Goal: Task Accomplishment & Management: Manage account settings

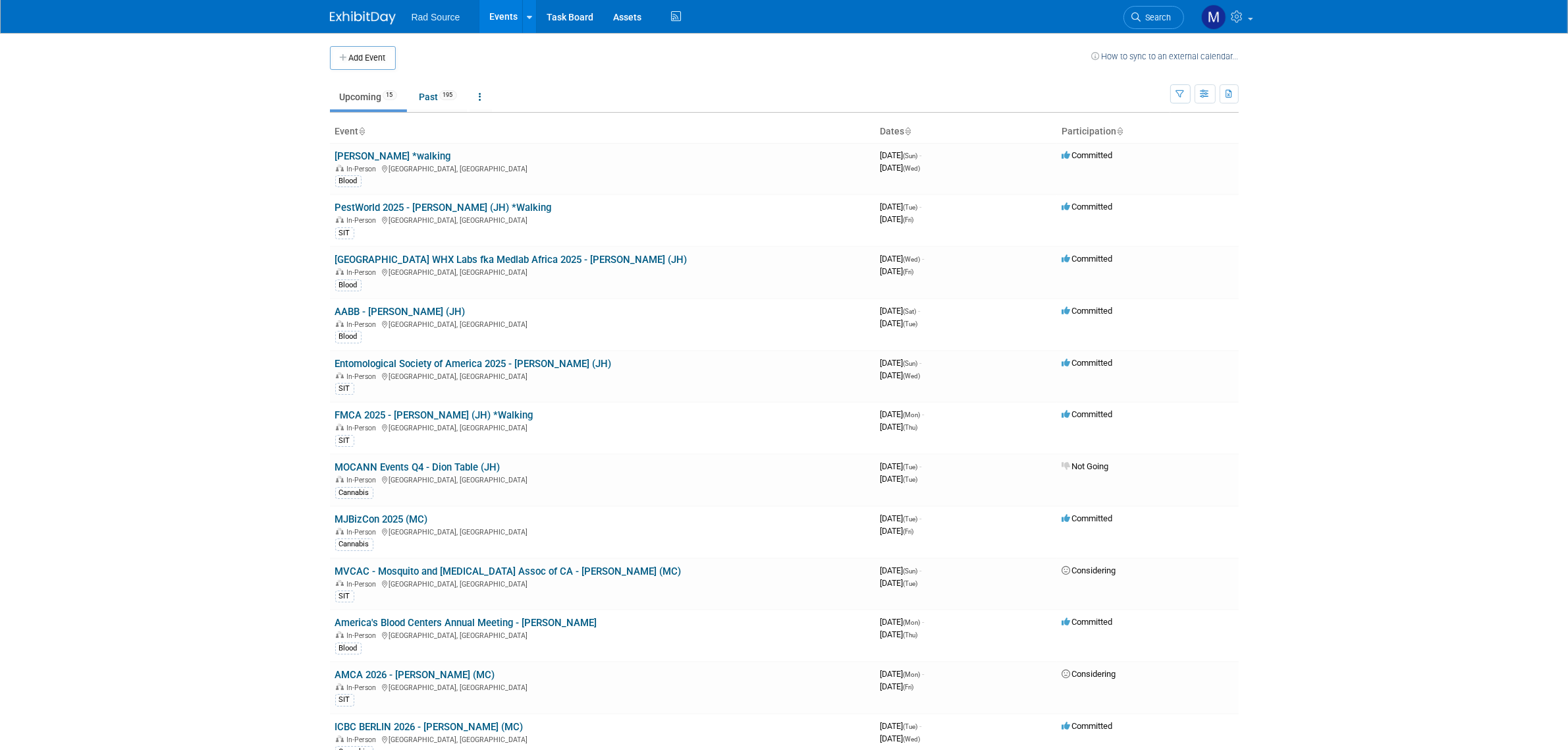
drag, startPoint x: 53, startPoint y: 58, endPoint x: 145, endPoint y: 48, distance: 92.5
click at [56, 58] on body "Rad Source Events Add Event Bulk Upload Events Shareable Event Boards Recently …" at bounding box center [784, 375] width 1568 height 750
drag, startPoint x: 405, startPoint y: 522, endPoint x: 504, endPoint y: 558, distance: 105.3
click at [405, 522] on link "MJBizCon 2025 (MC)" at bounding box center [381, 519] width 93 height 12
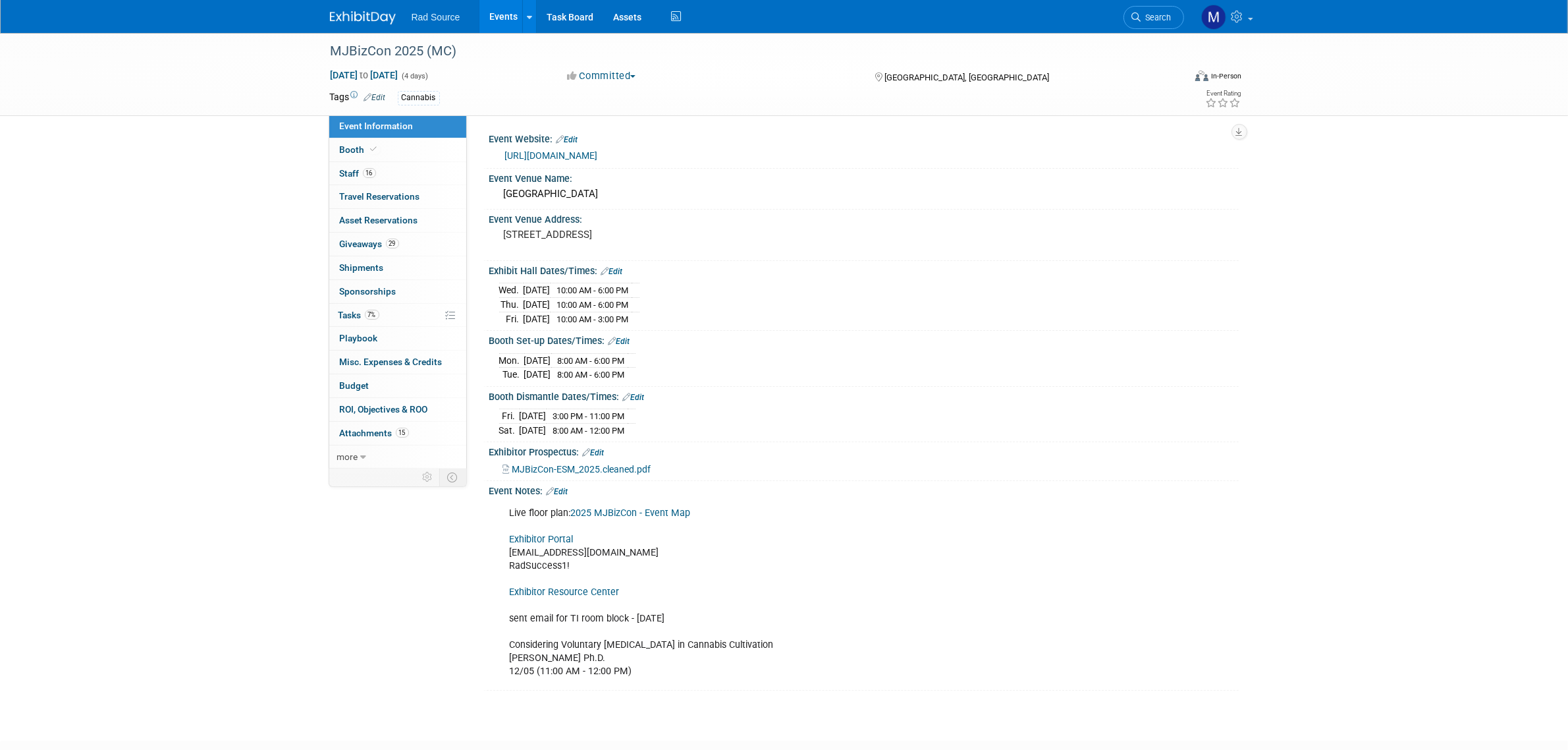
click at [598, 156] on link "https://mjbizconference.com/" at bounding box center [551, 155] width 93 height 11
drag, startPoint x: 370, startPoint y: 14, endPoint x: 501, endPoint y: 91, distance: 152.0
click at [370, 14] on img at bounding box center [362, 17] width 66 height 13
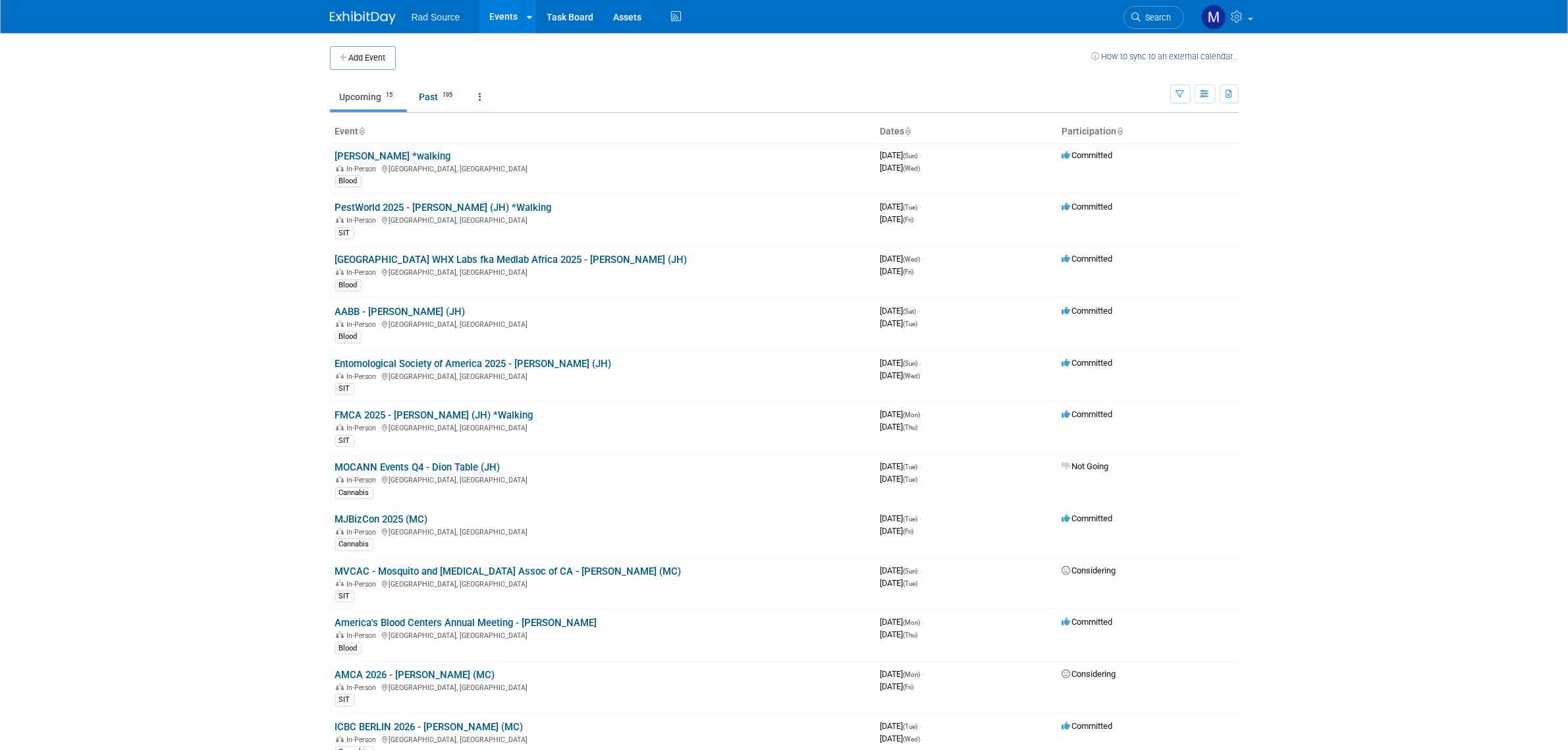
click at [1355, 491] on body "Rad Source Events Add Event Bulk Upload Events Shareable Event Boards Recently …" at bounding box center [784, 375] width 1568 height 750
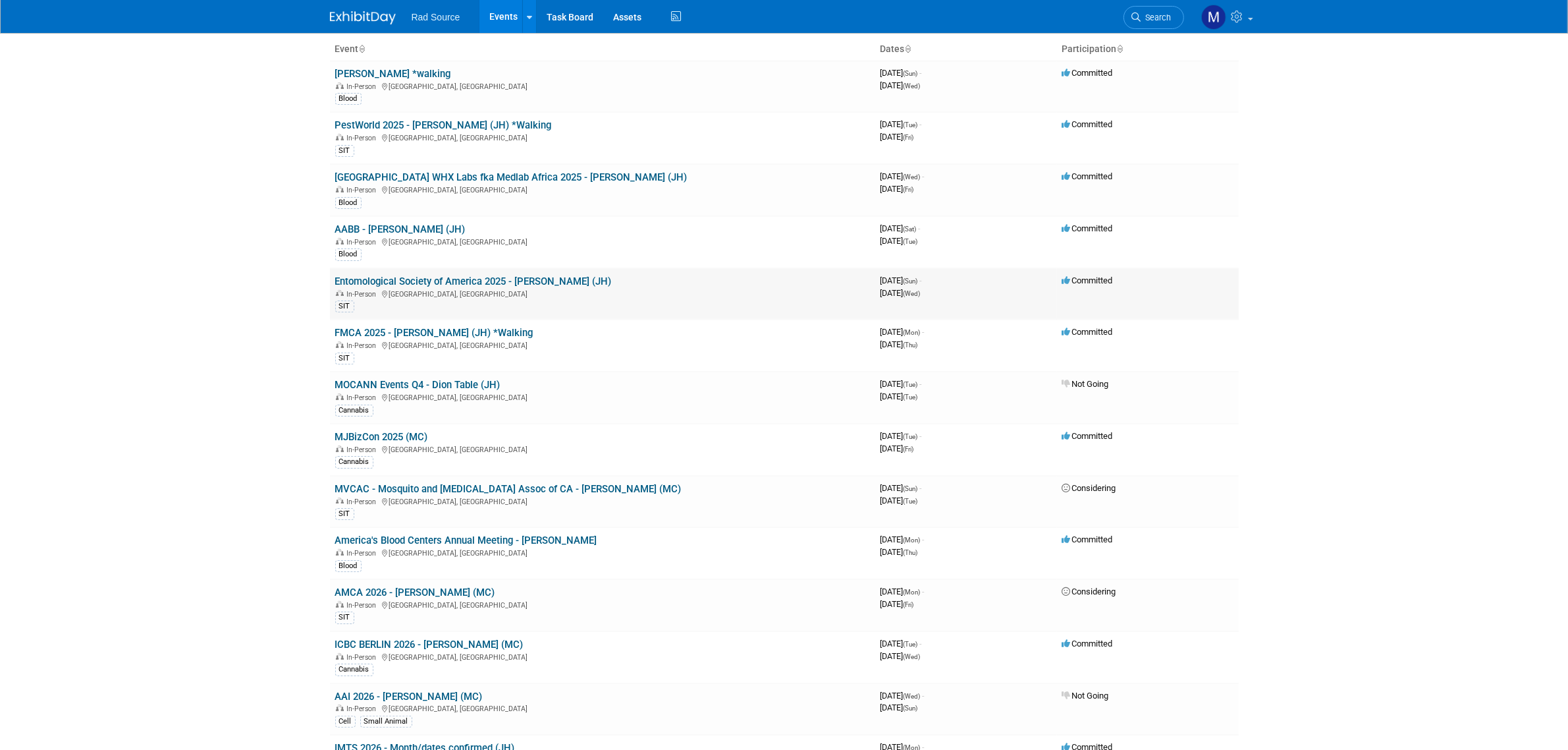
click at [499, 283] on link "Entomological Society of America 2025 - [PERSON_NAME] (JH)" at bounding box center [474, 282] width 277 height 12
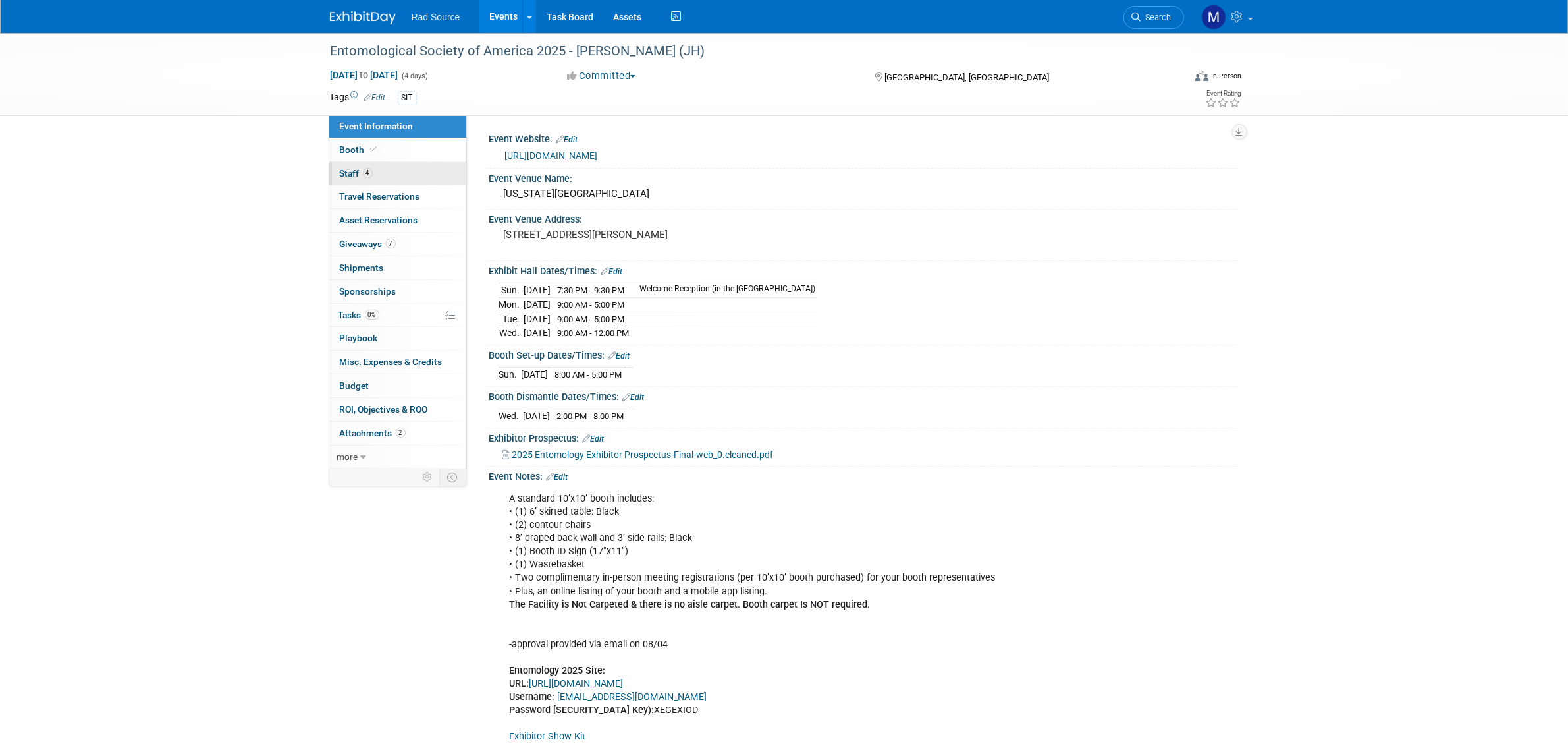
click at [386, 166] on link "4 Staff 4" at bounding box center [398, 173] width 137 height 23
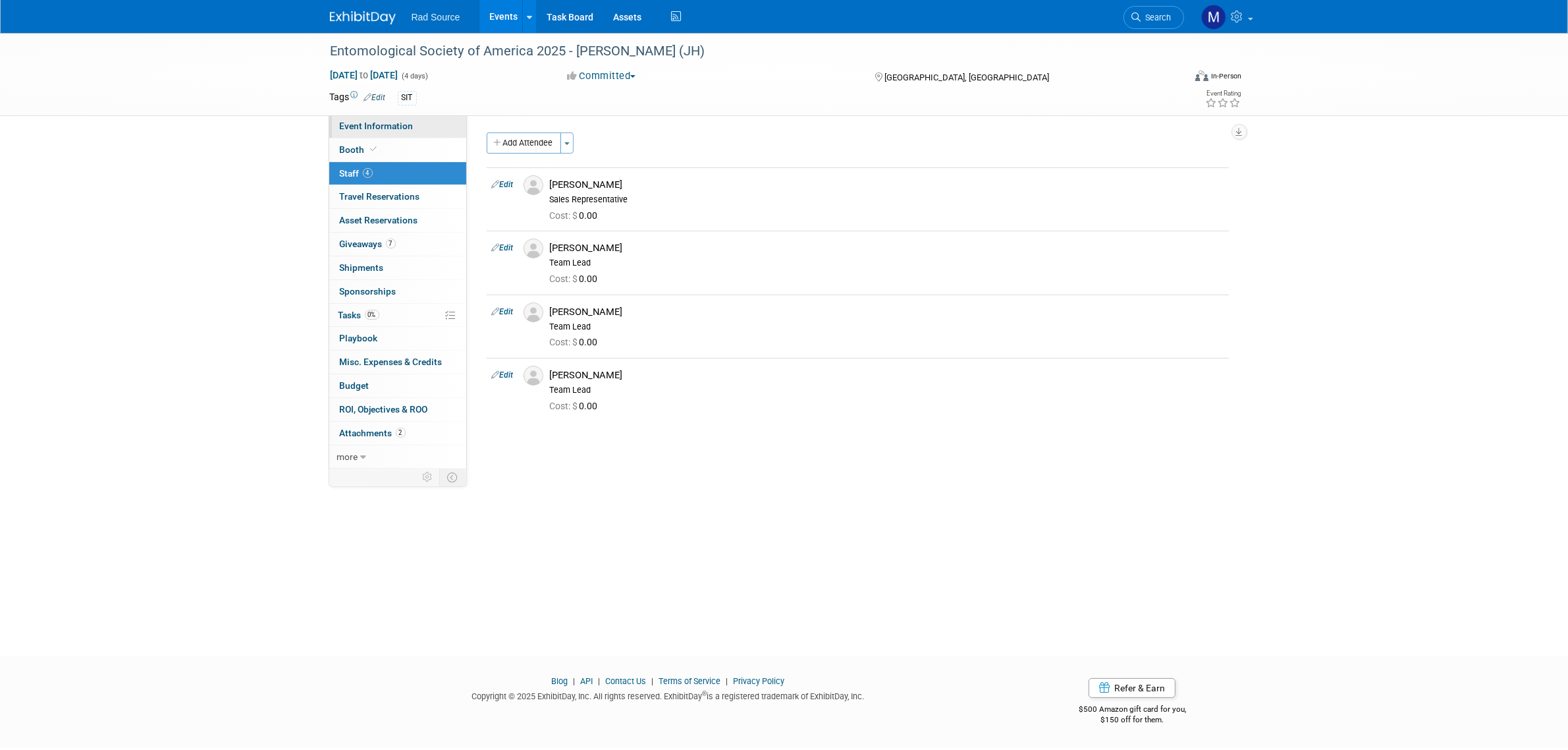
click at [357, 127] on span "Event Information" at bounding box center [376, 125] width 74 height 11
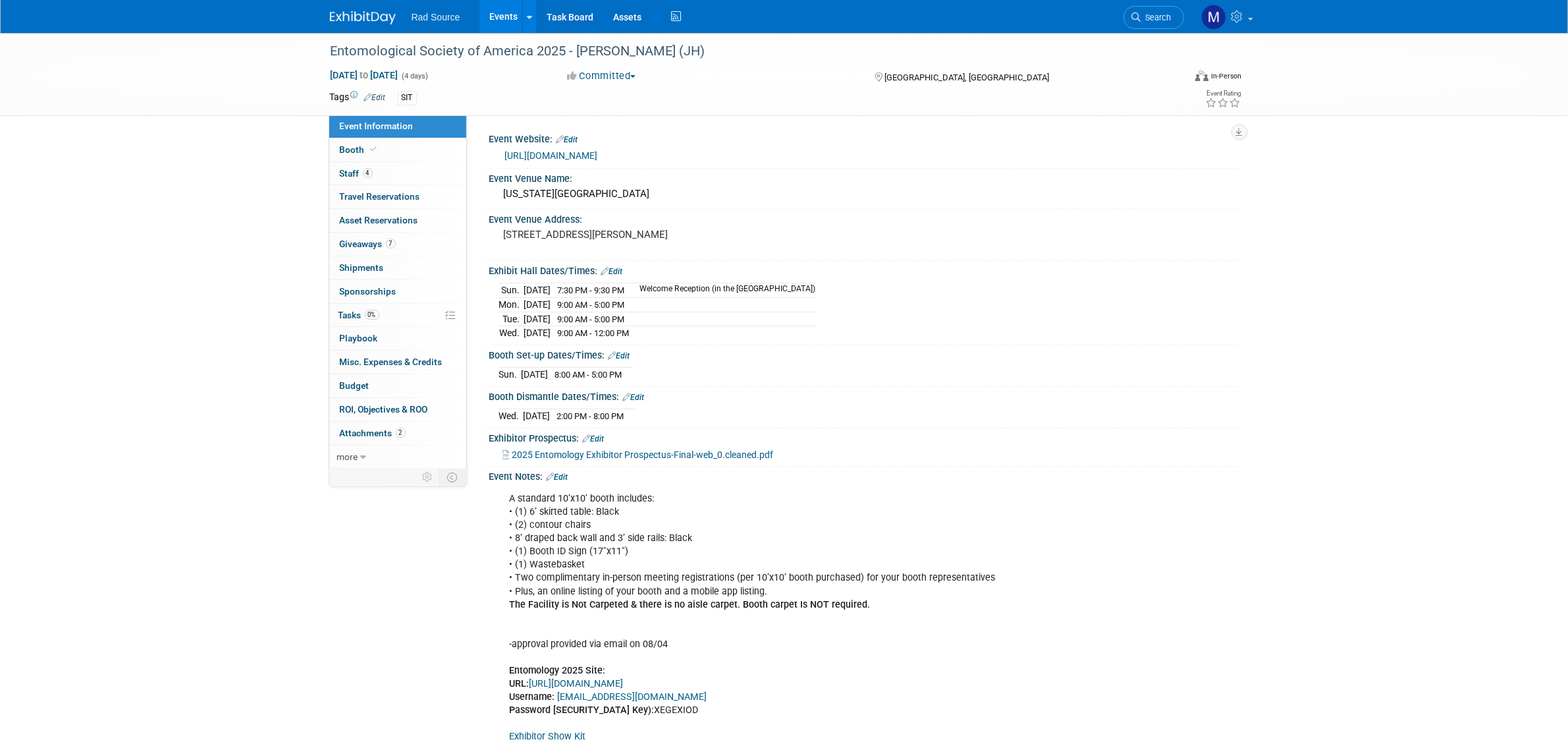
click at [359, 22] on img at bounding box center [362, 17] width 66 height 13
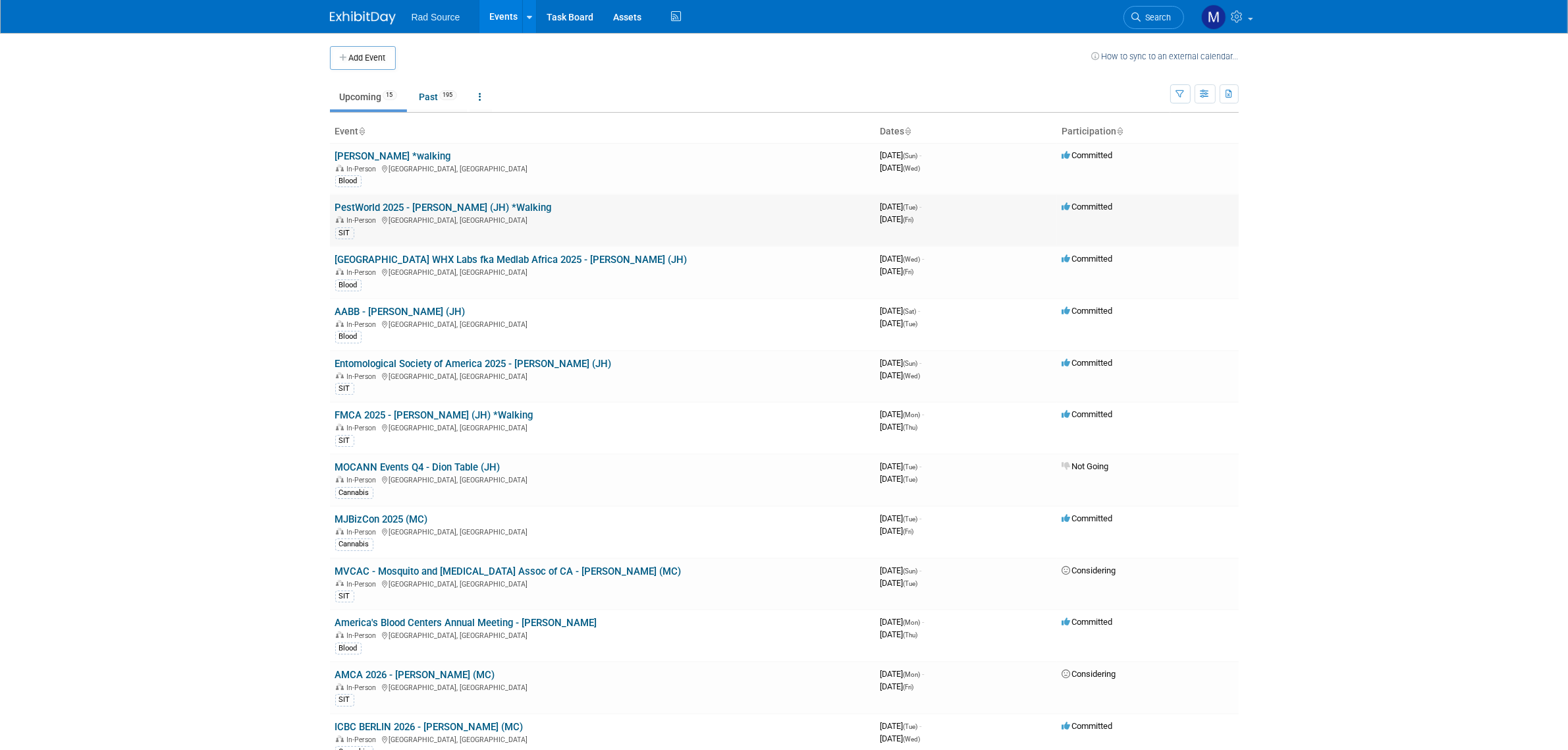
click at [498, 209] on link "PestWorld 2025 - [PERSON_NAME] (JH) *Walking" at bounding box center [444, 207] width 217 height 12
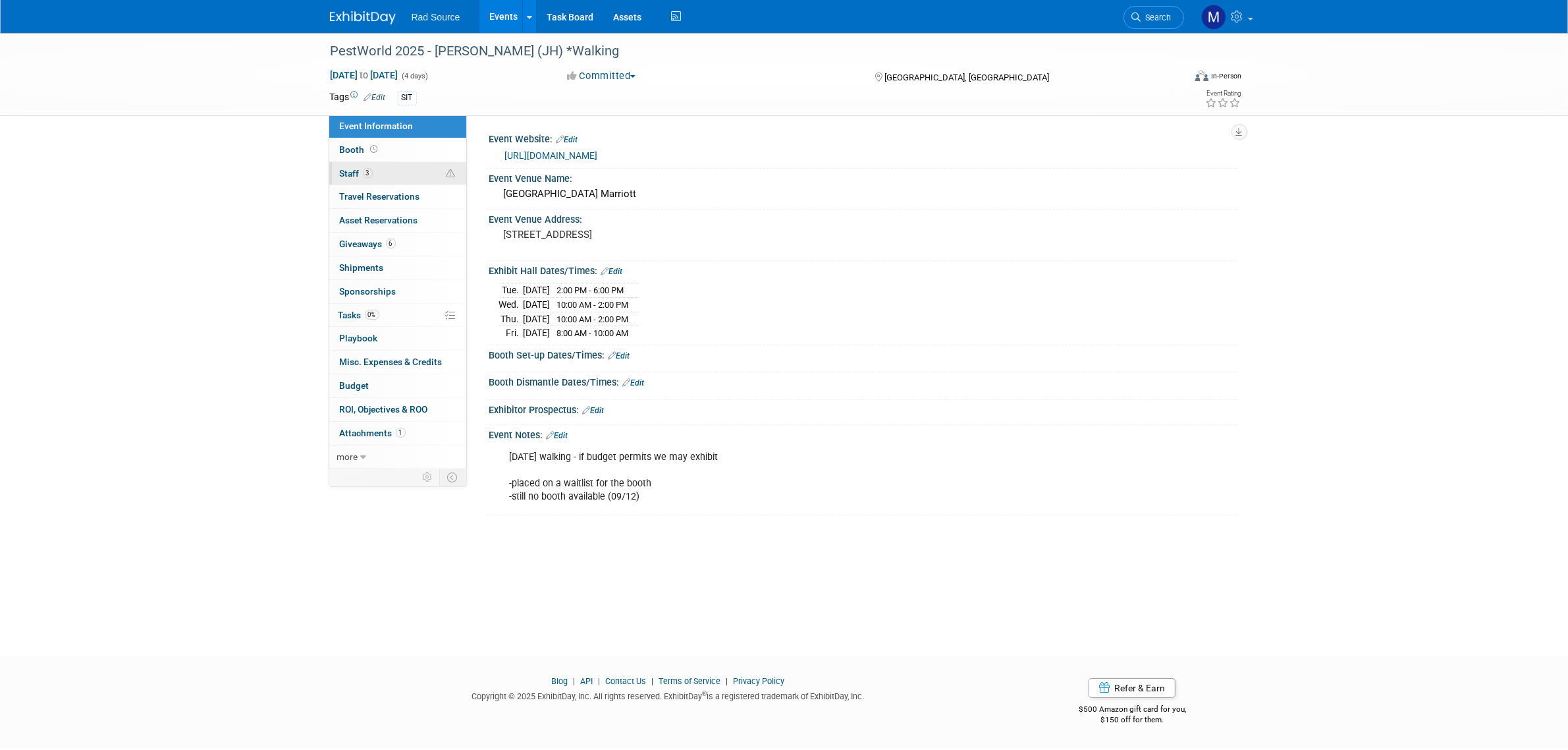
click at [402, 162] on link "3 Staff 3" at bounding box center [398, 173] width 137 height 23
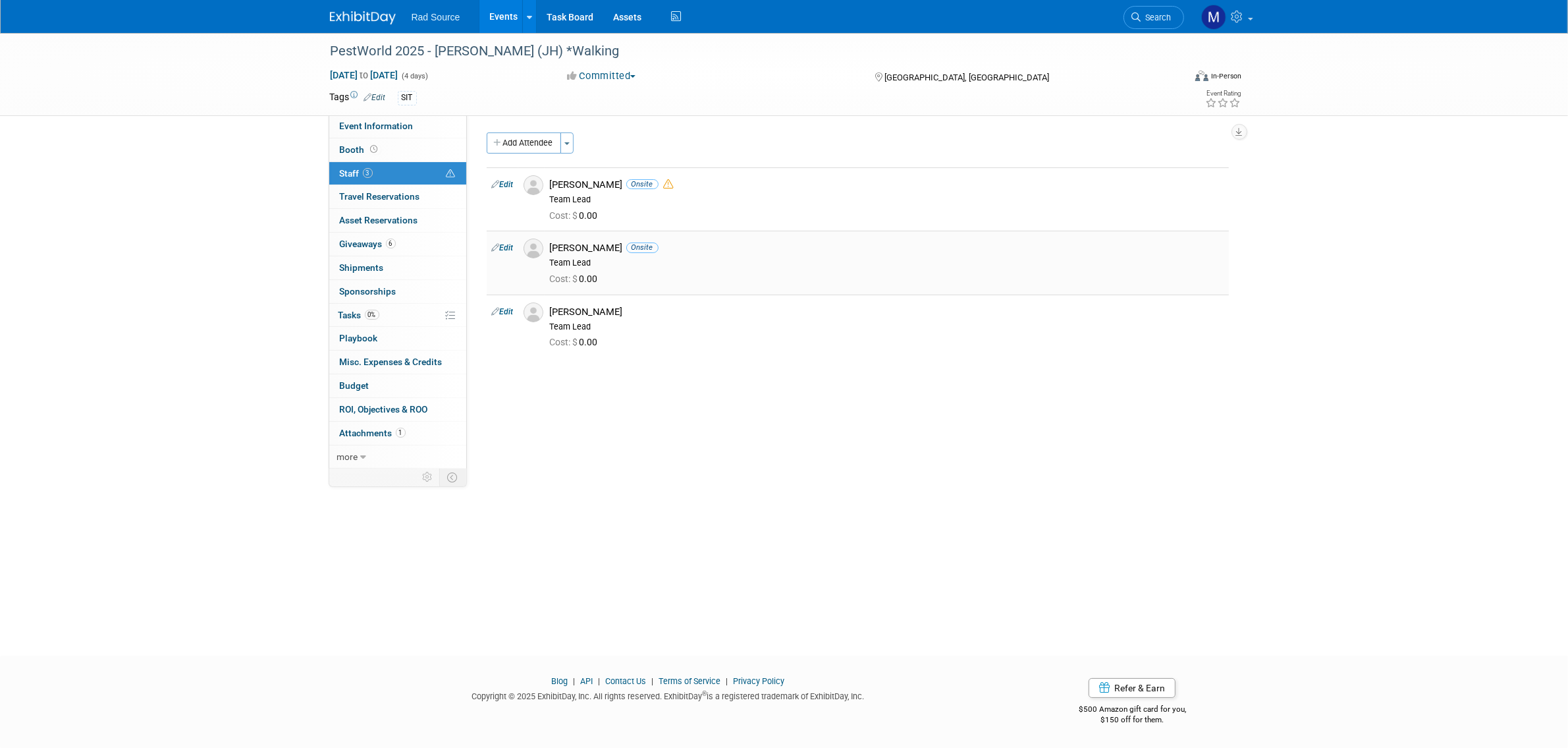
click at [503, 246] on link "Edit" at bounding box center [503, 247] width 22 height 9
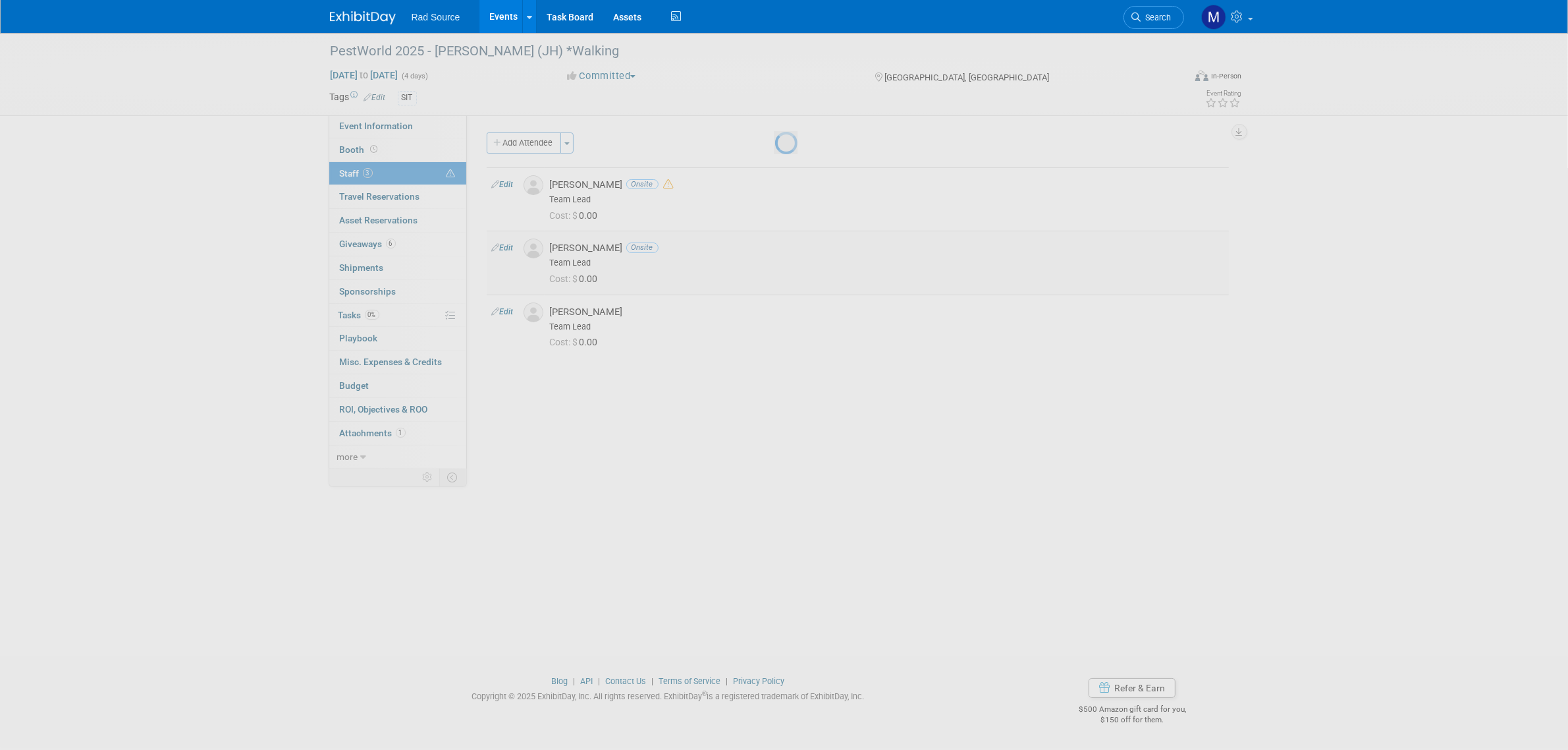
select select "fe249708-abda-4431-9bd1-288dcd109022"
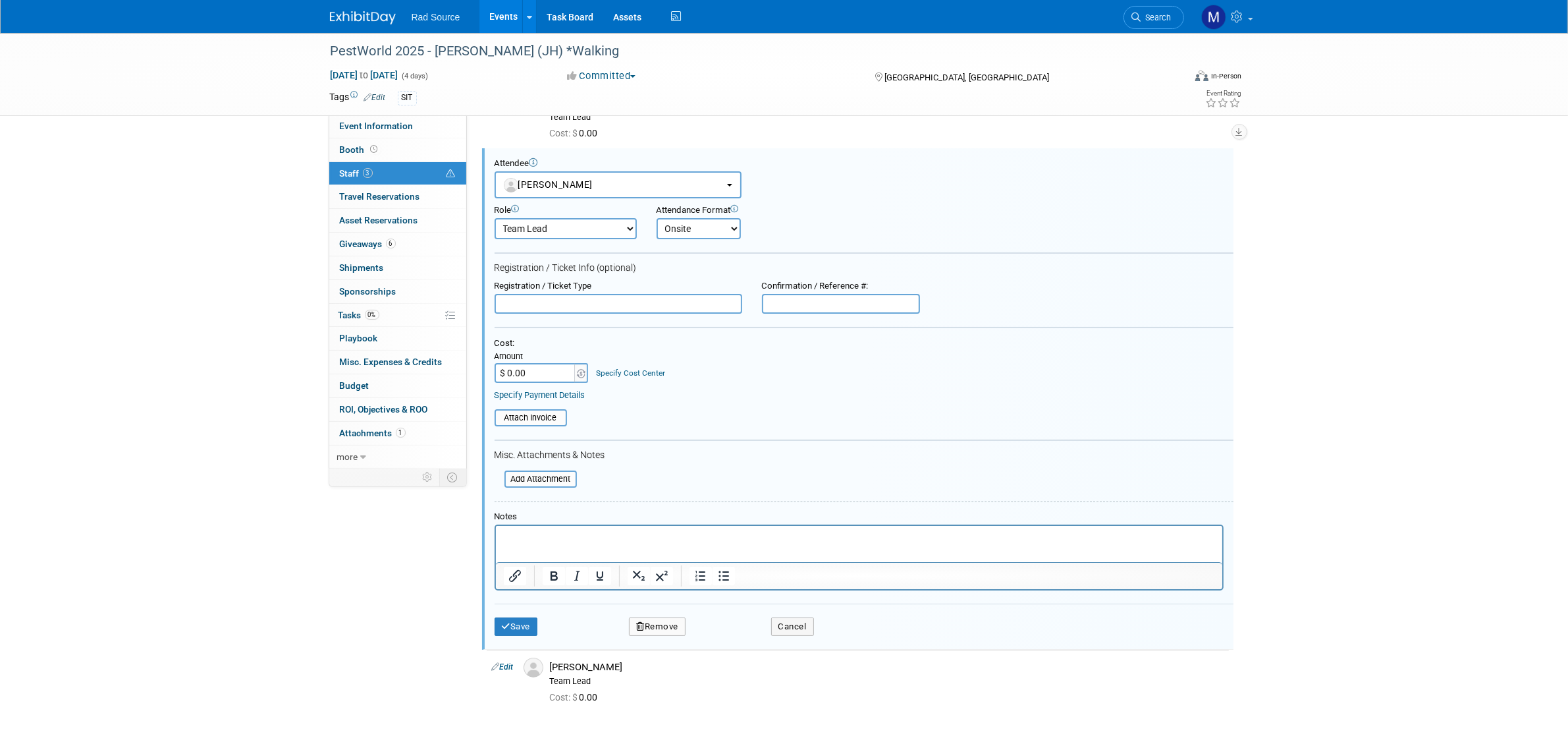
click at [659, 619] on button "Remove" at bounding box center [657, 626] width 57 height 19
click at [735, 634] on link "Yes" at bounding box center [729, 629] width 38 height 21
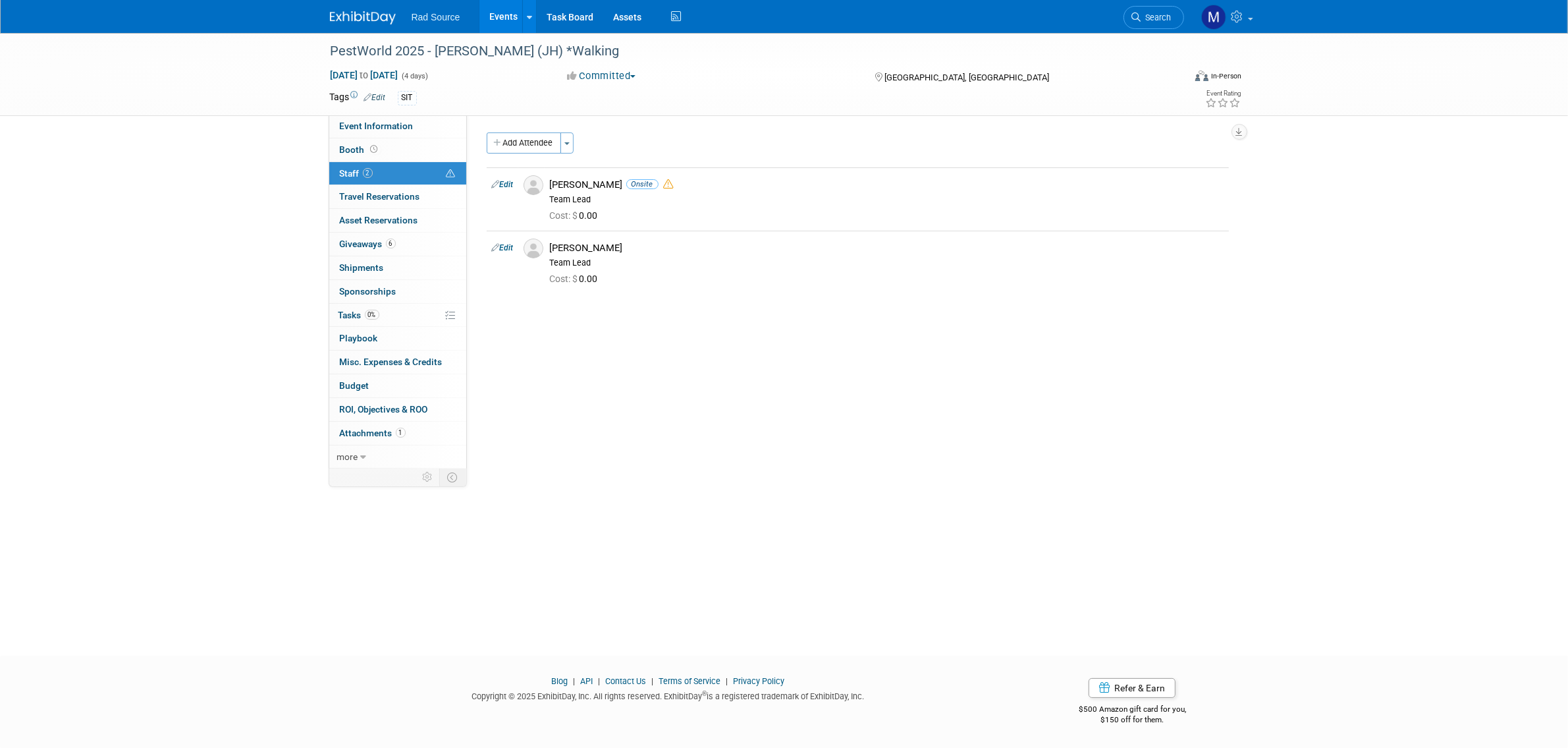
click at [359, 22] on img at bounding box center [362, 17] width 66 height 13
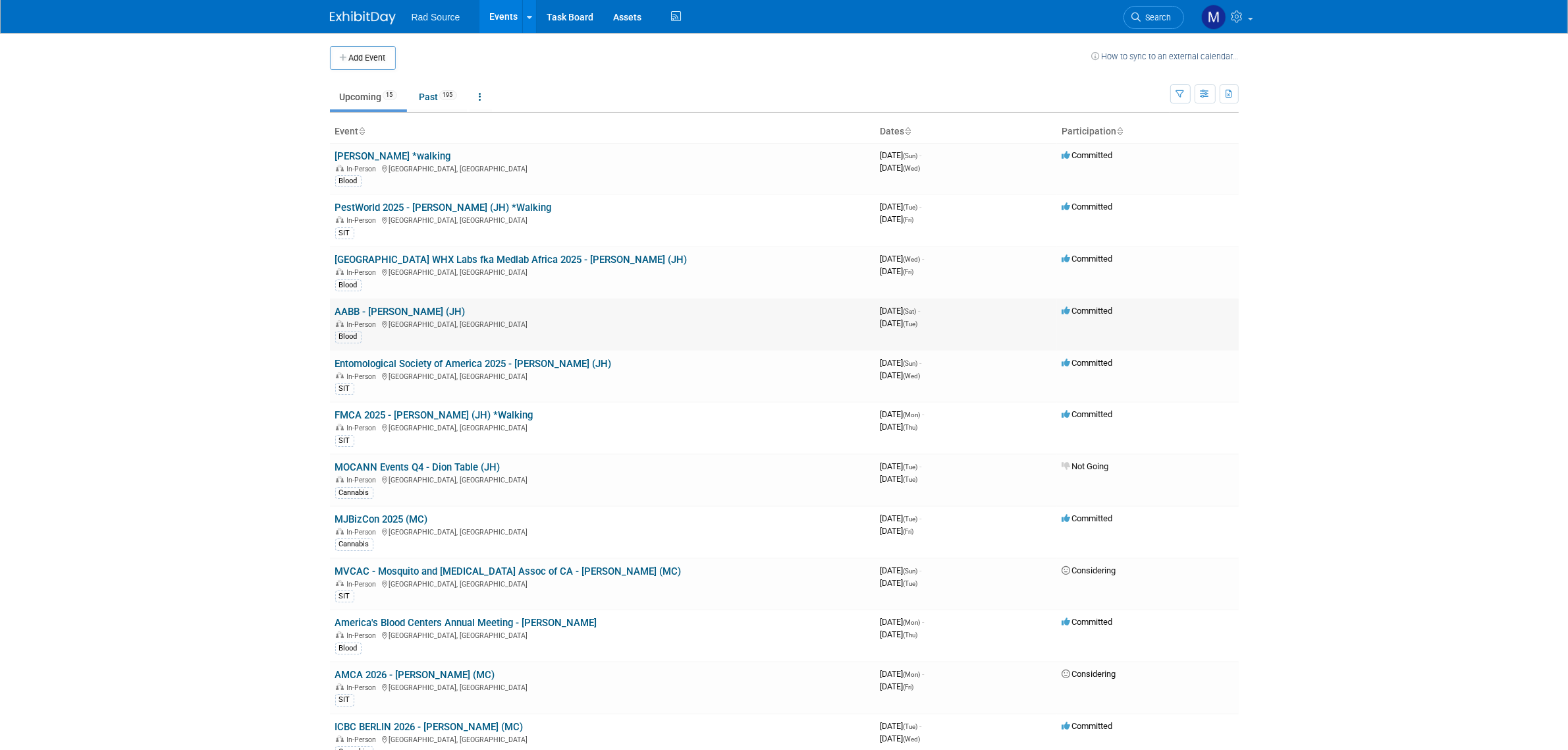
click at [392, 314] on link "AABB - [PERSON_NAME] (JH)" at bounding box center [400, 312] width 130 height 12
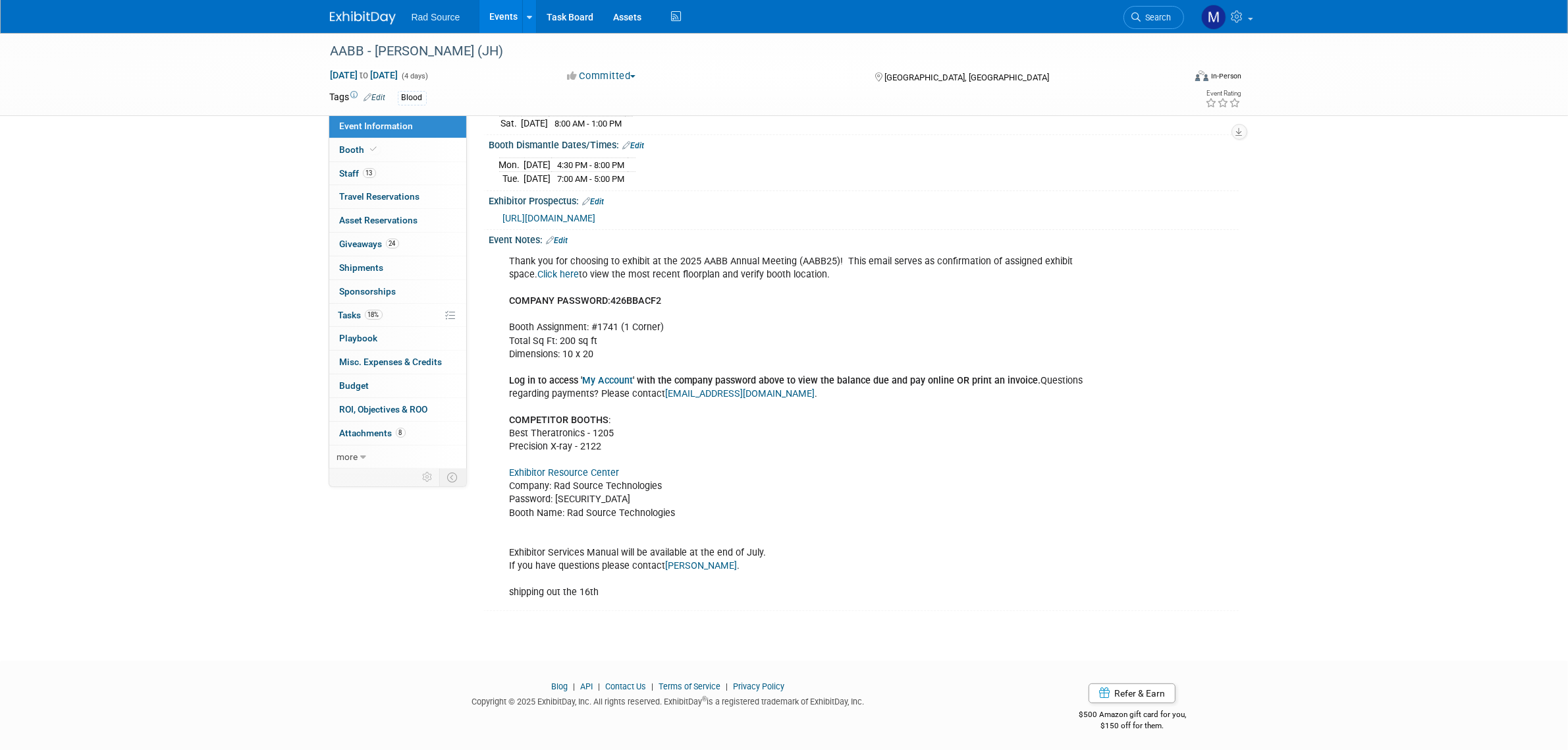
scroll to position [272, 0]
click at [603, 470] on link "Exhibitor Resource Center" at bounding box center [564, 469] width 110 height 11
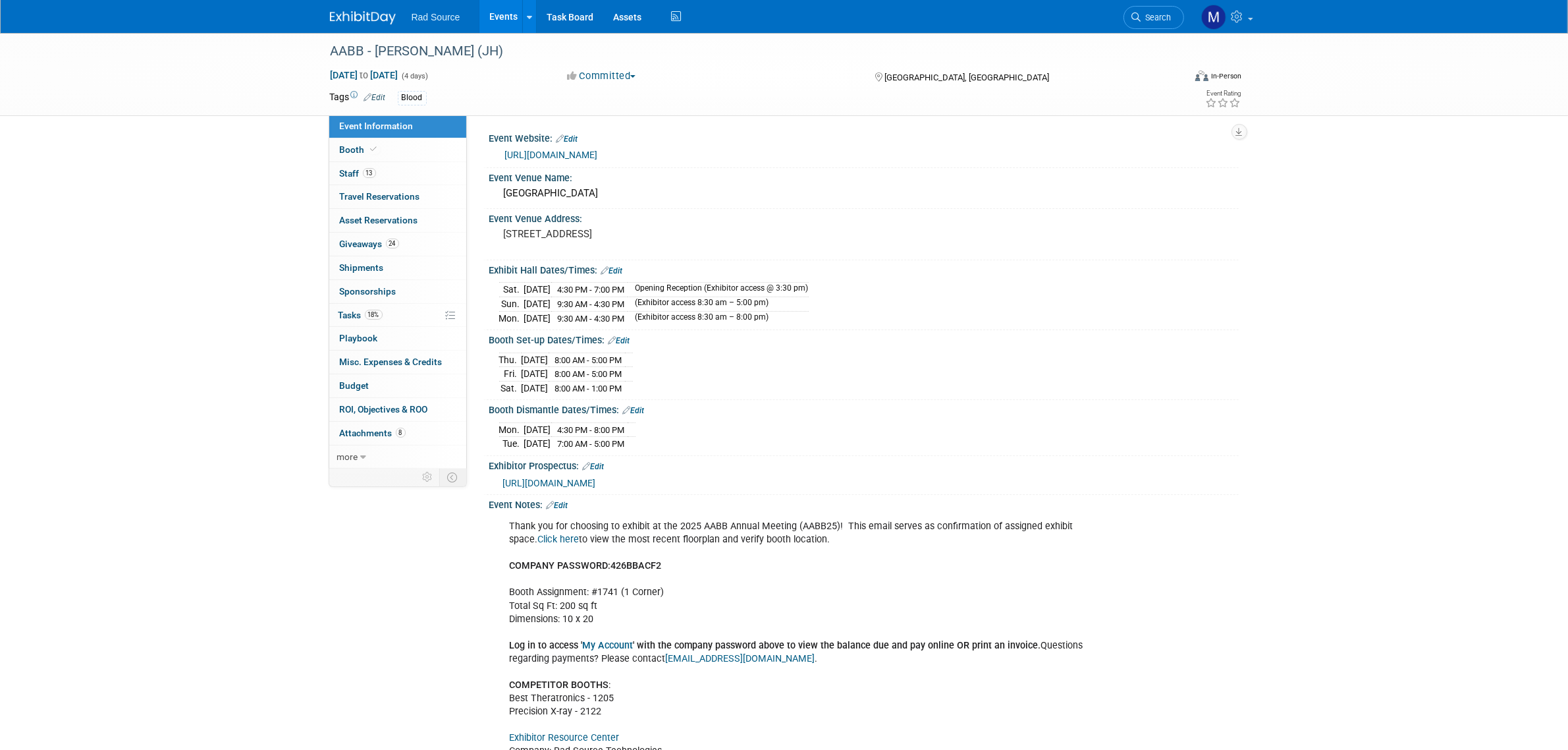
scroll to position [0, 0]
click at [272, 423] on div "AABB - [PERSON_NAME] (JH) [DATE] to [DATE] (4 days) [DATE] to [DATE] Committed …" at bounding box center [784, 467] width 1568 height 870
click at [1414, 538] on div "AABB - Catherine (JH) Oct 25, 2025 to Oct 28, 2025 (4 days) Oct 25, 2025 to Oct…" at bounding box center [784, 467] width 1568 height 870
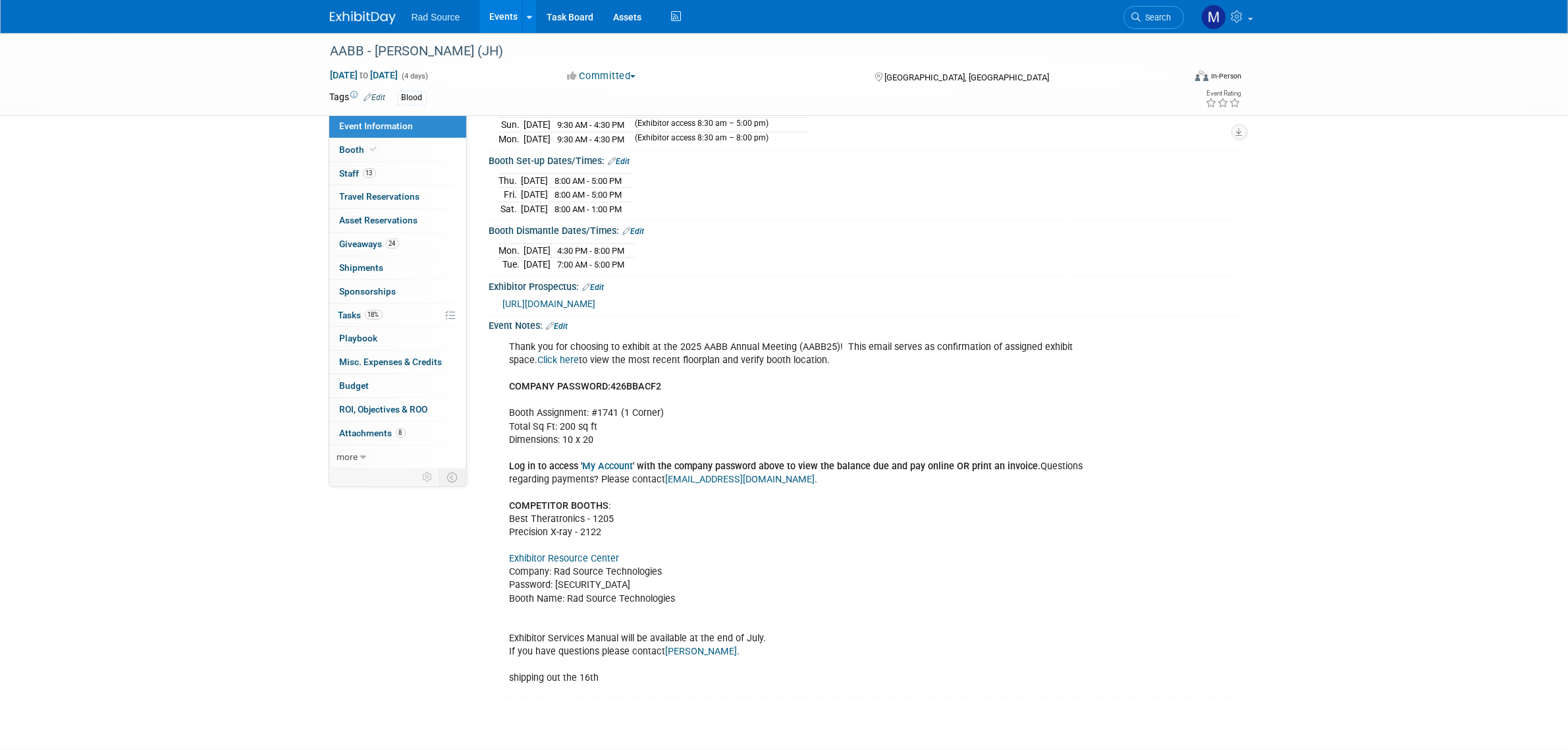
scroll to position [272, 0]
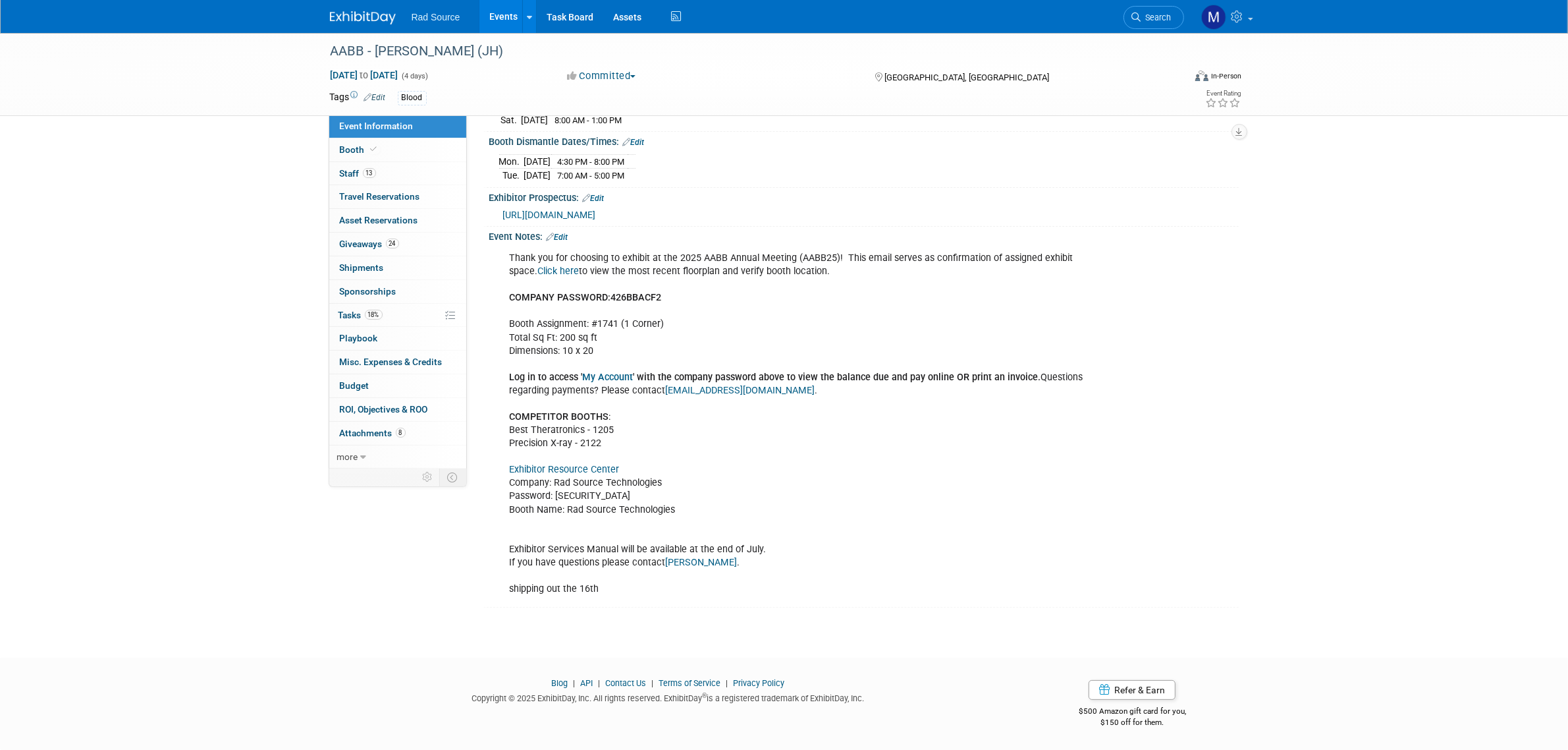
click at [366, 10] on link at bounding box center [370, 11] width 82 height 11
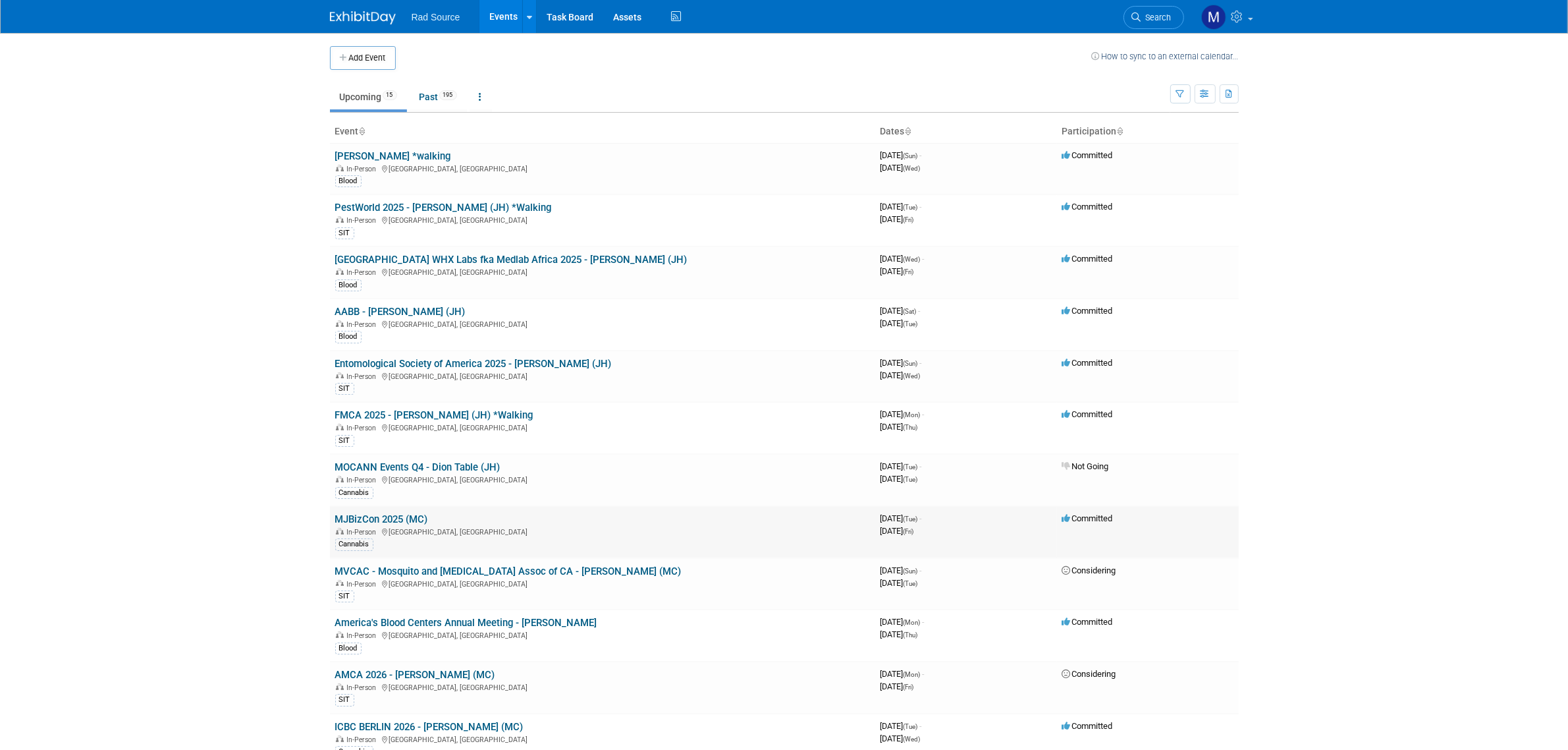
click at [403, 522] on link "MJBizCon 2025 (MC)" at bounding box center [381, 519] width 93 height 12
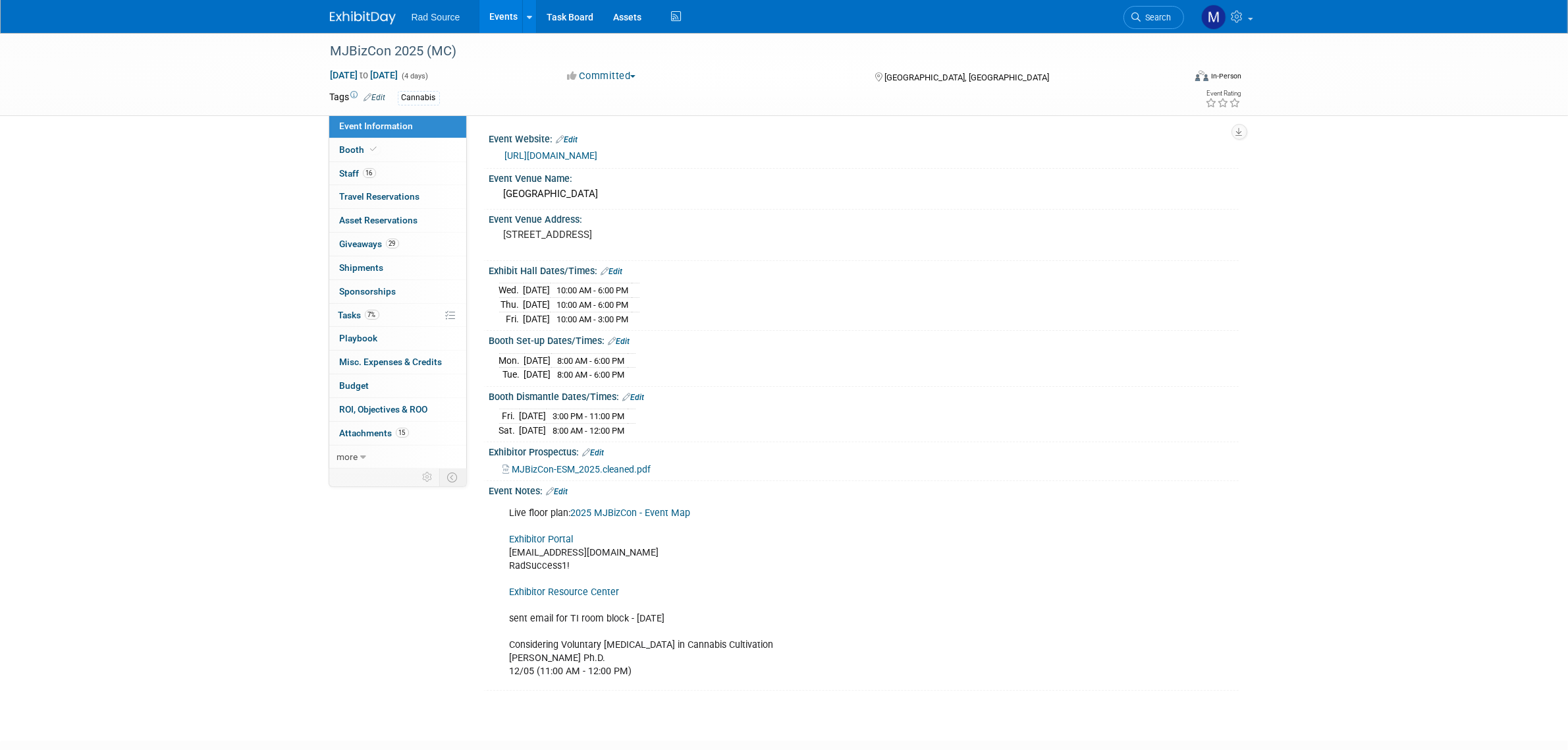
click at [563, 492] on link "Edit" at bounding box center [558, 491] width 22 height 9
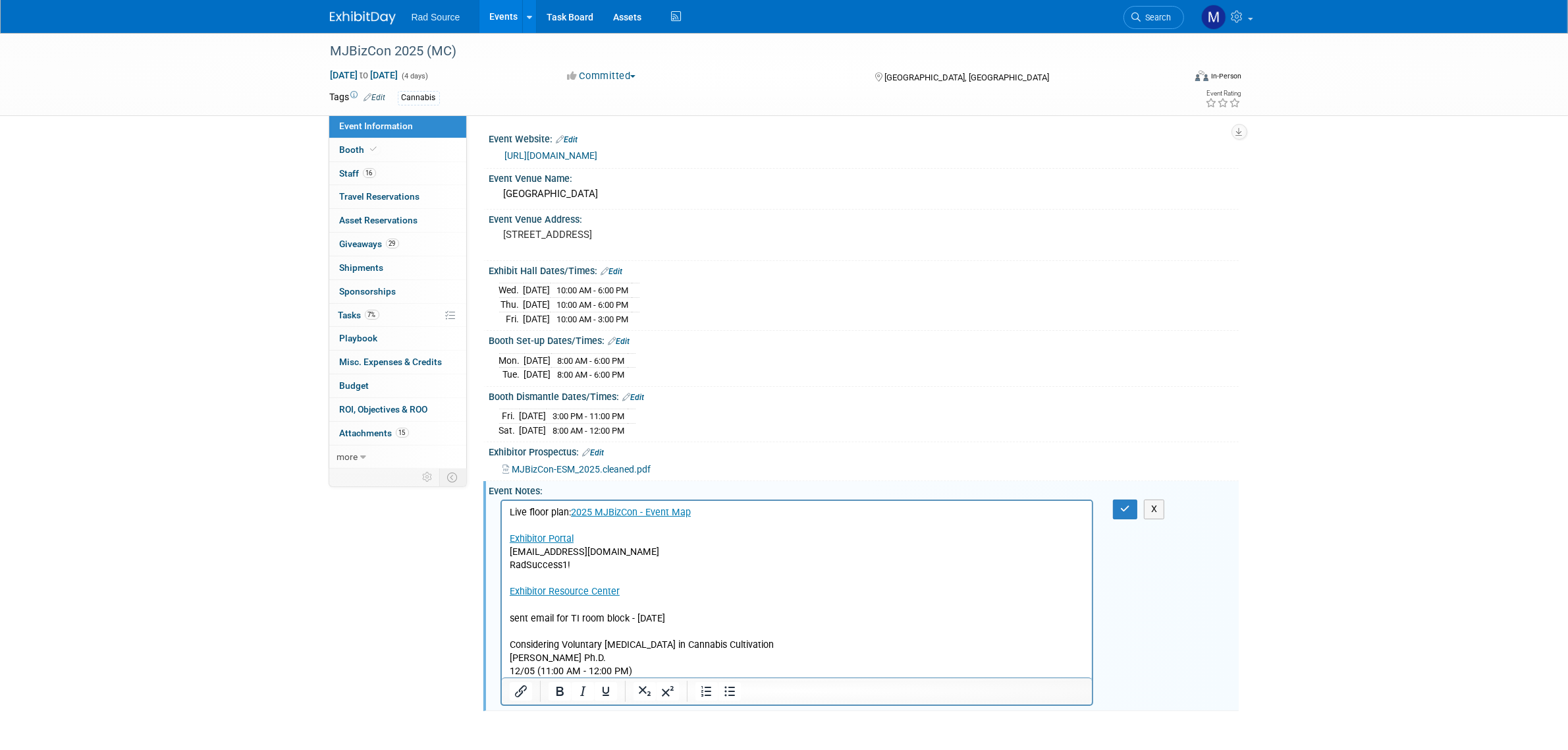
click at [686, 622] on p "Live floor plan: 2025 MJBizCon - Event Map Exhibitor Portal [EMAIL_ADDRESS][DOM…" at bounding box center [796, 592] width 575 height 172
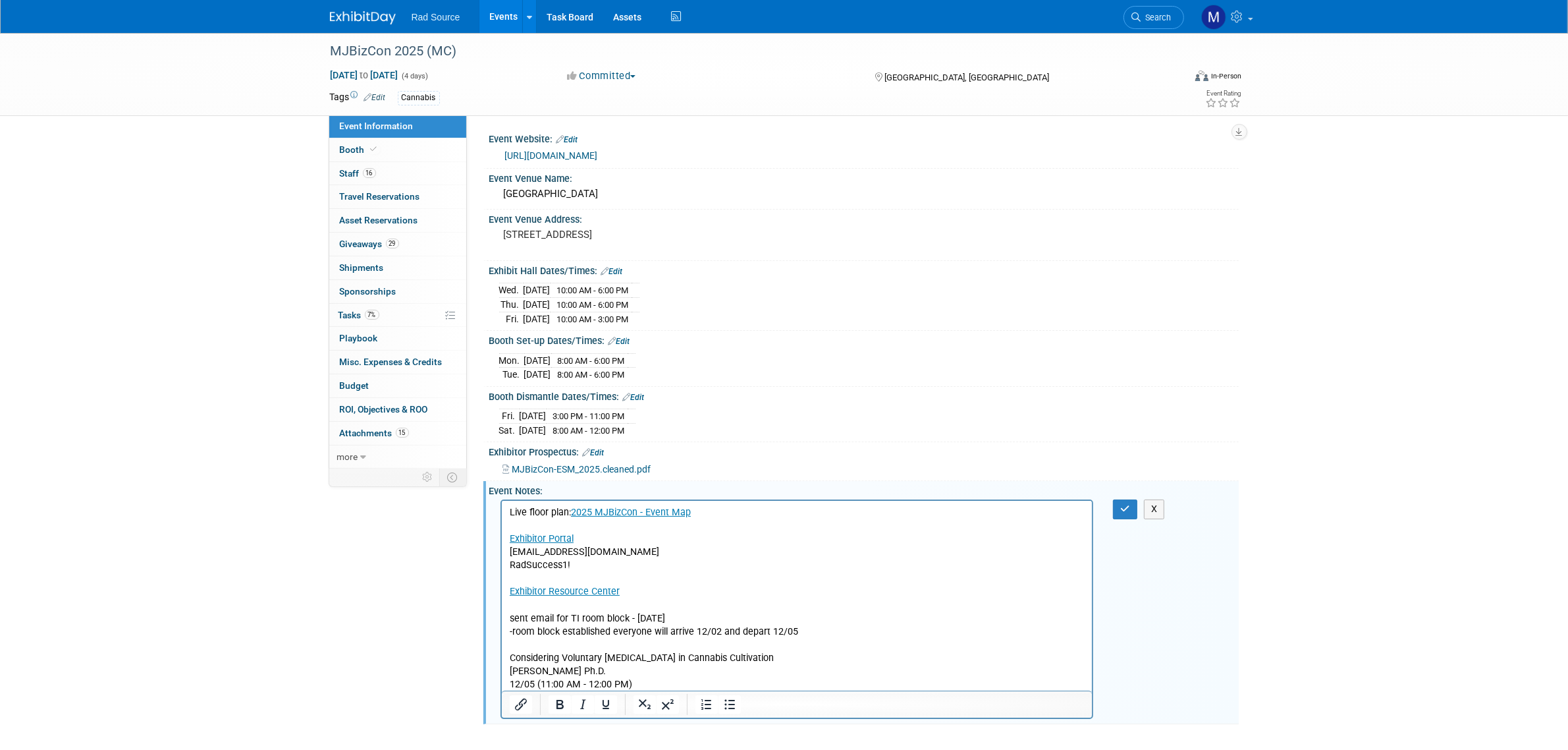
click at [770, 635] on p "-room block established everyone will arrive 12/02 and depart 12/05 Considering…" at bounding box center [796, 658] width 575 height 66
click at [694, 631] on p "-room block established everyone will arrive 12/02 and depart [DATE] Considerin…" at bounding box center [796, 658] width 575 height 66
click at [852, 629] on p "-room block established everyone will arrive [DATE] and depart [DATE] Consideri…" at bounding box center [796, 658] width 575 height 66
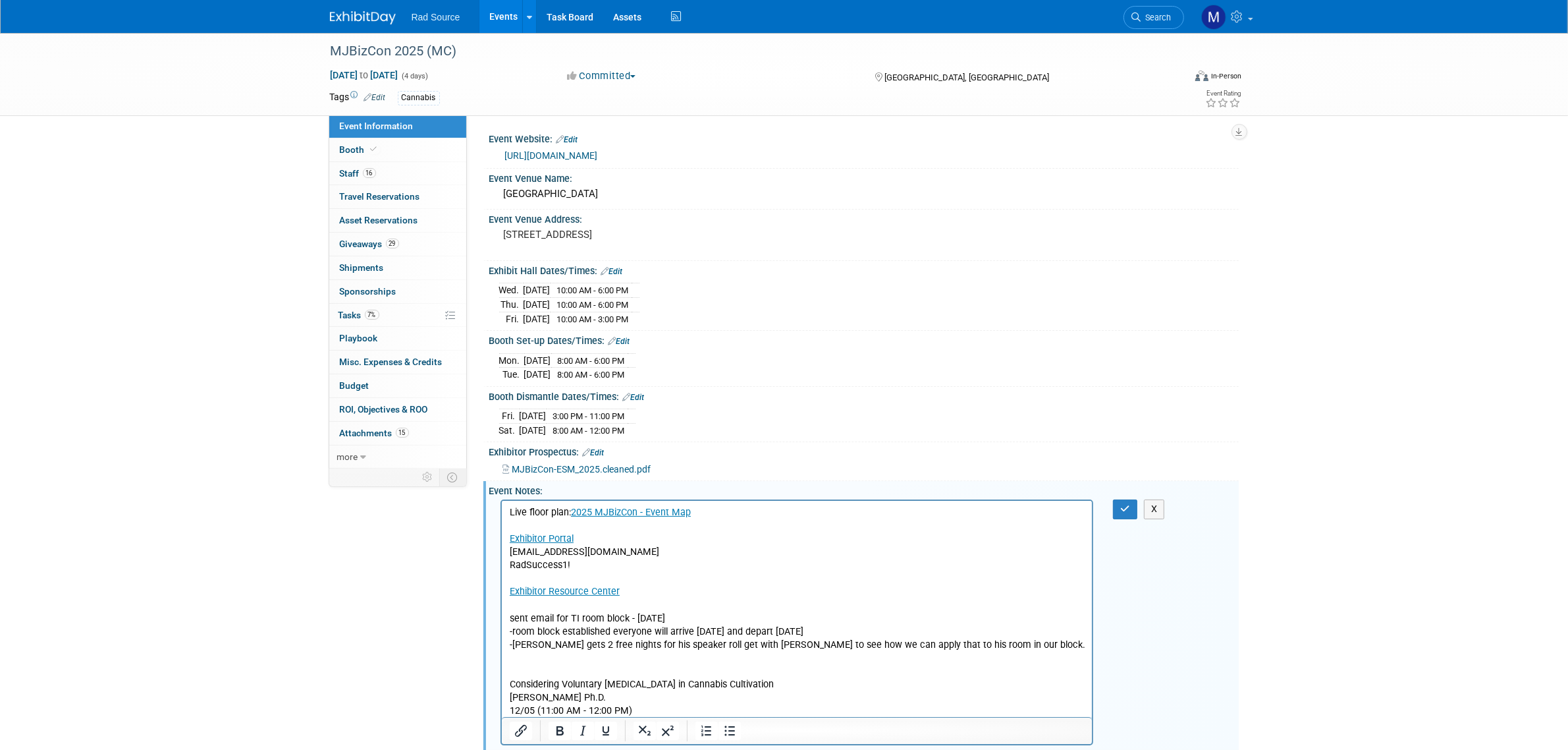
click at [740, 648] on p "-[PERSON_NAME] gets 2 free nights for his speaker roll get with [PERSON_NAME] t…" at bounding box center [796, 644] width 575 height 13
click at [590, 655] on p "Considering Voluntary [MEDICAL_DATA] in Cannabis Cultivation [PERSON_NAME] Ph.D…" at bounding box center [796, 684] width 575 height 66
click at [1123, 509] on icon "button" at bounding box center [1125, 508] width 10 height 9
